Goal: Transaction & Acquisition: Purchase product/service

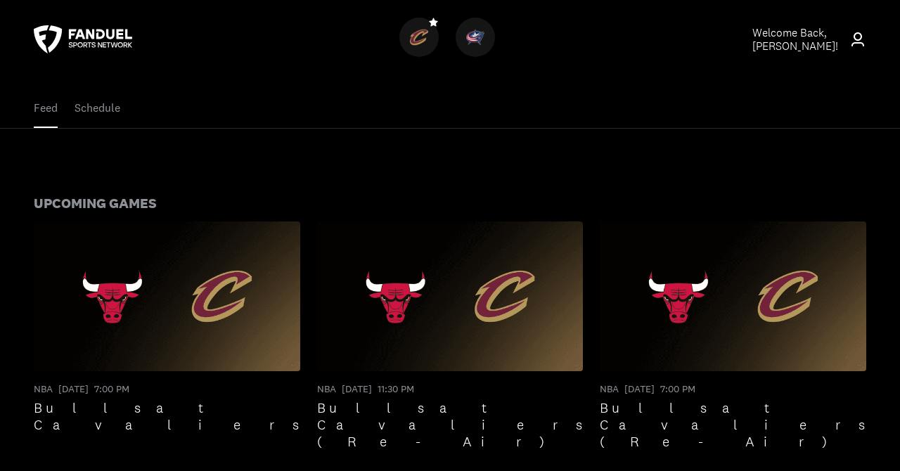
scroll to position [81, 0]
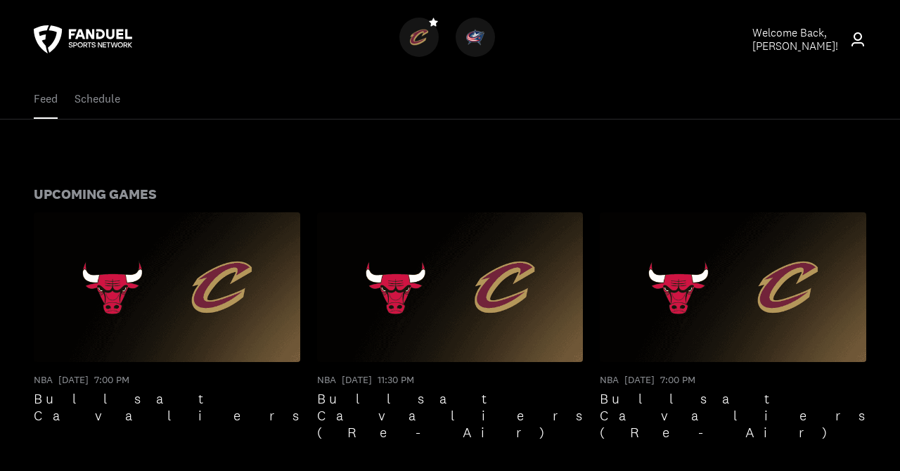
click at [844, 42] on div "Welcome Back, [PERSON_NAME] !" at bounding box center [800, 39] width 97 height 27
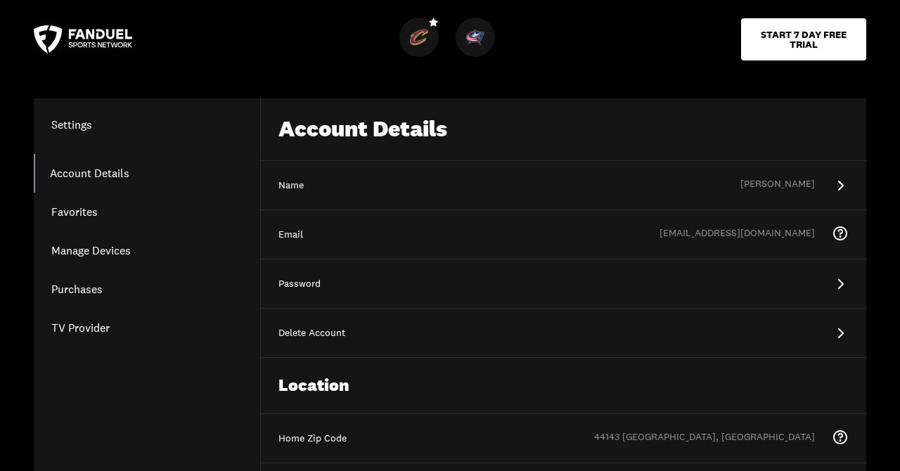
click at [75, 293] on link "Purchases" at bounding box center [147, 289] width 226 height 39
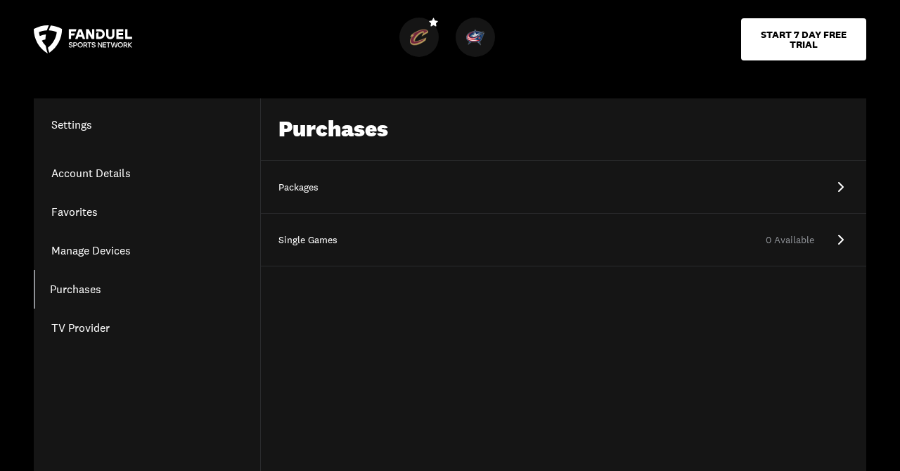
click at [821, 177] on link "Packages" at bounding box center [563, 187] width 605 height 53
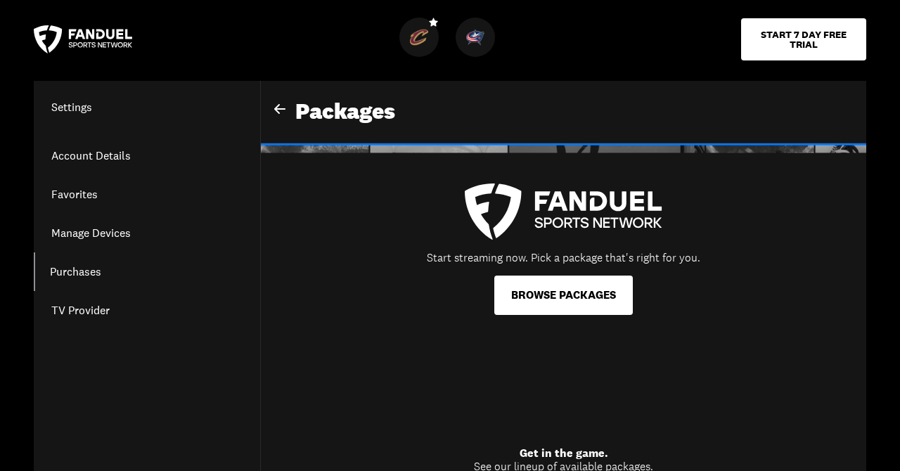
scroll to position [22, 0]
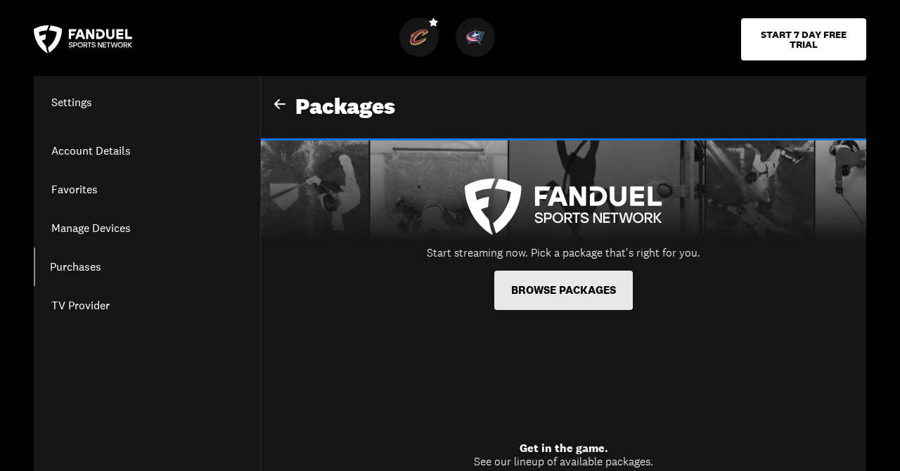
click at [576, 280] on button "BROWSE PACKAGES" at bounding box center [563, 290] width 139 height 39
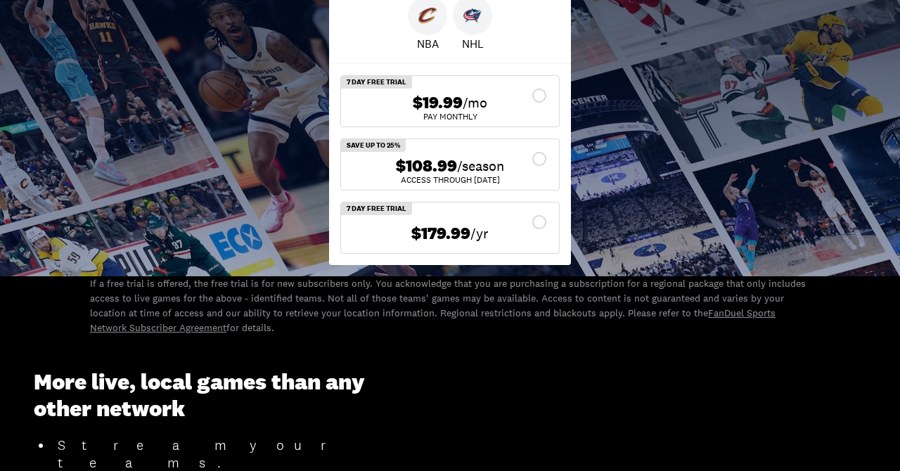
scroll to position [548, 0]
